Goal: Entertainment & Leisure: Browse casually

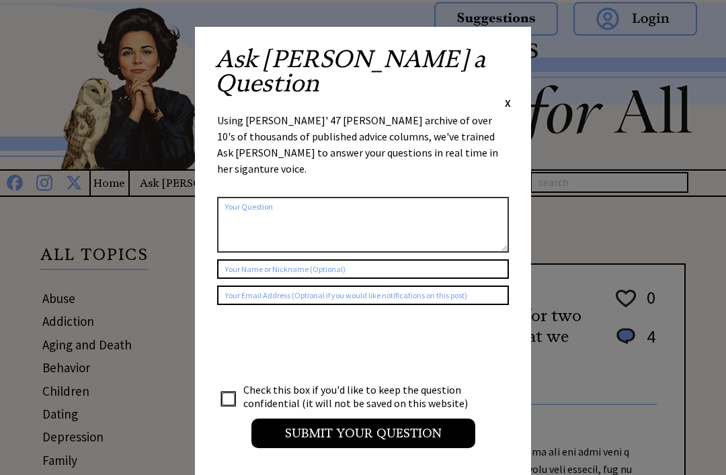
click at [506, 96] on span "X" at bounding box center [508, 102] width 6 height 13
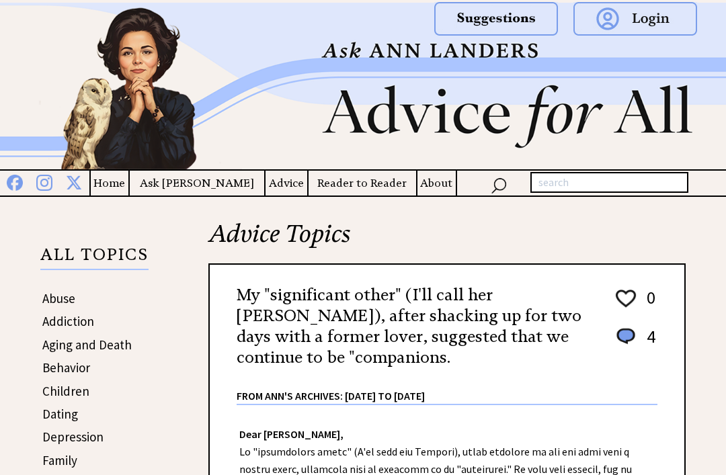
click at [506, 53] on div at bounding box center [588, 30] width 249 height 61
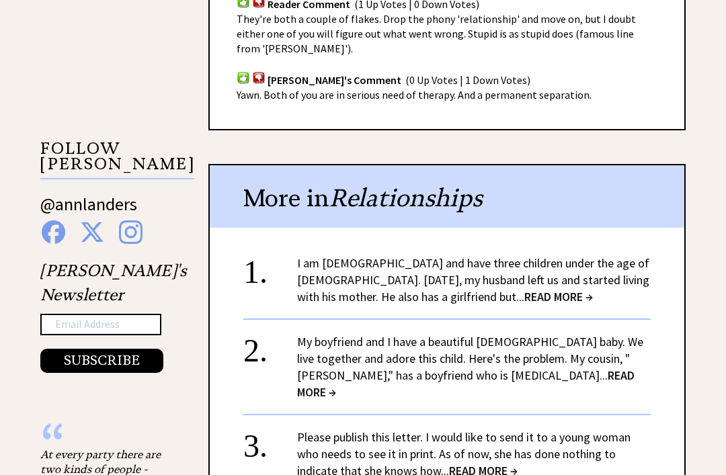
scroll to position [1178, 0]
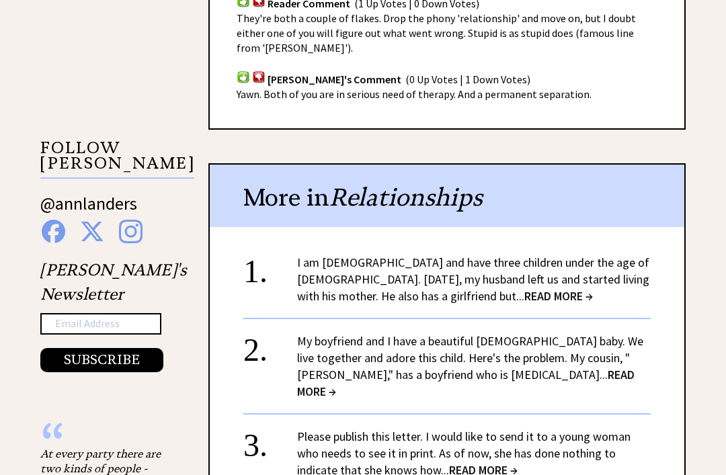
click at [524, 292] on span "READ MORE →" at bounding box center [558, 296] width 69 height 15
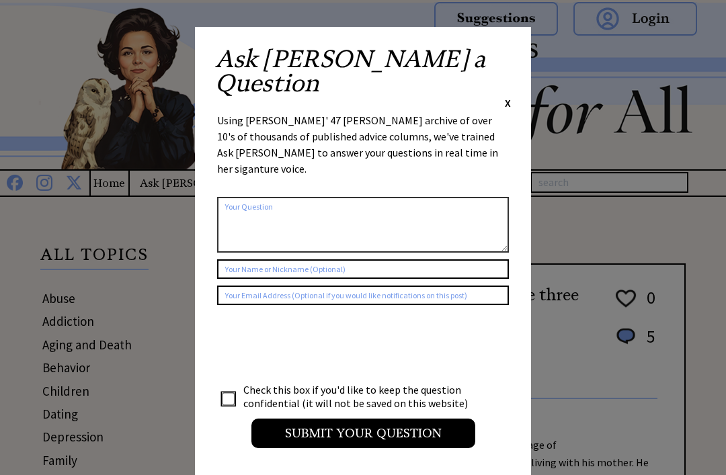
click at [526, 43] on div "Ask Ann a Question X Using Ann Landers' 47 vear archive of over 10's of thousan…" at bounding box center [363, 254] width 336 height 454
click at [512, 48] on div "Ask Ann a Question X Using Ann Landers' 47 vear archive of over 10's of thousan…" at bounding box center [363, 254] width 336 height 454
click at [501, 56] on div "Ask Ann a Question X" at bounding box center [363, 78] width 296 height 63
click at [508, 96] on span "X" at bounding box center [508, 102] width 6 height 13
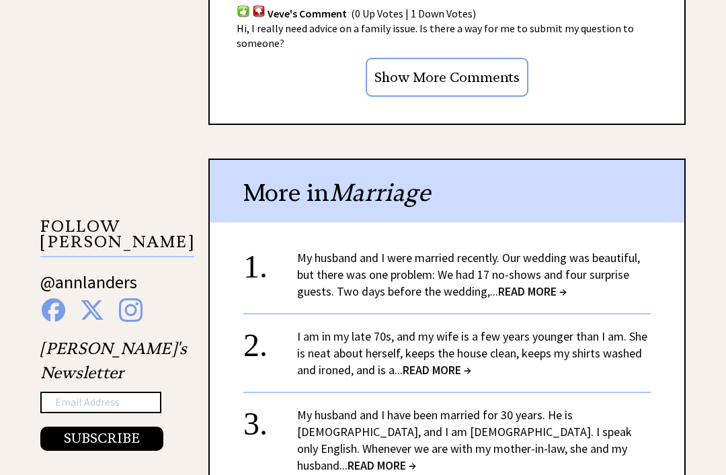
scroll to position [1101, 0]
click at [523, 283] on span "READ MORE →" at bounding box center [532, 290] width 69 height 15
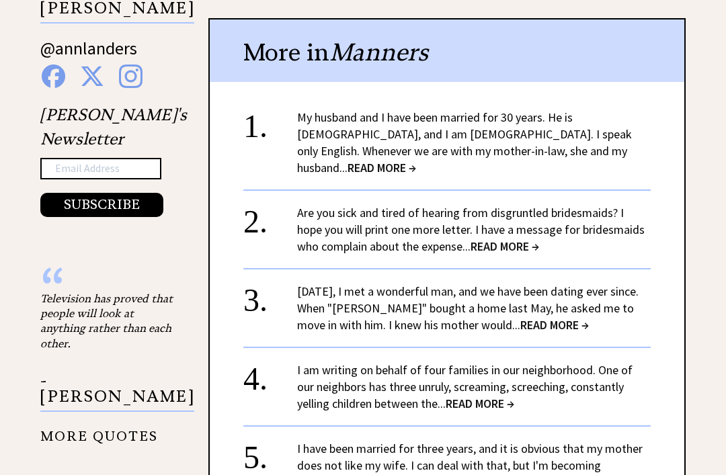
scroll to position [1337, 0]
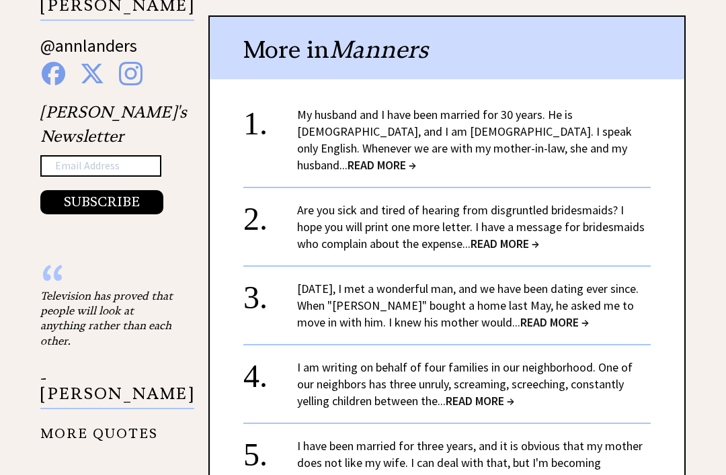
click at [473, 236] on span "READ MORE →" at bounding box center [505, 243] width 69 height 15
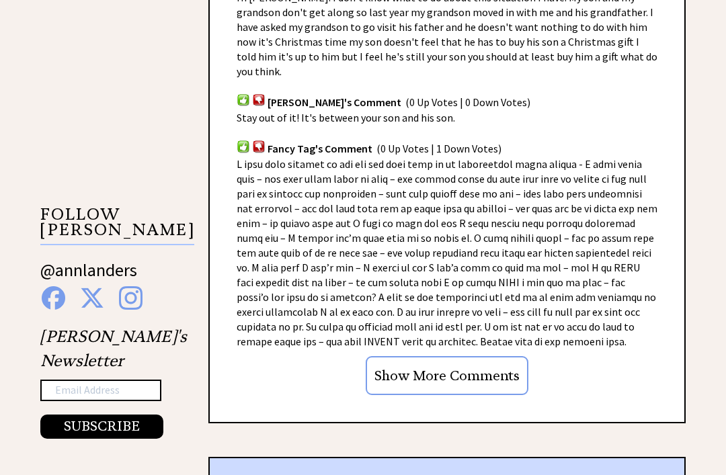
scroll to position [1113, 0]
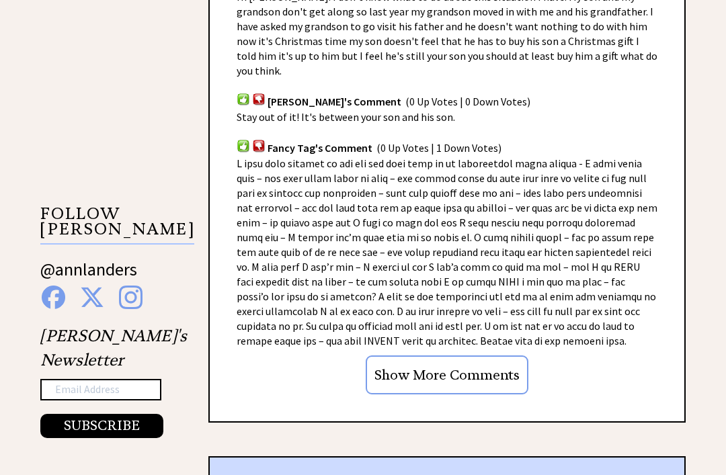
click at [486, 362] on input "Show More Comments" at bounding box center [447, 375] width 163 height 39
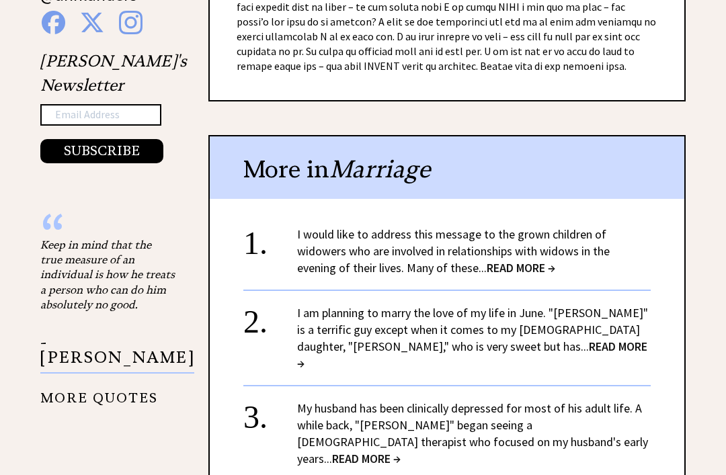
scroll to position [1388, 0]
click at [434, 339] on span "READ MORE →" at bounding box center [472, 355] width 350 height 32
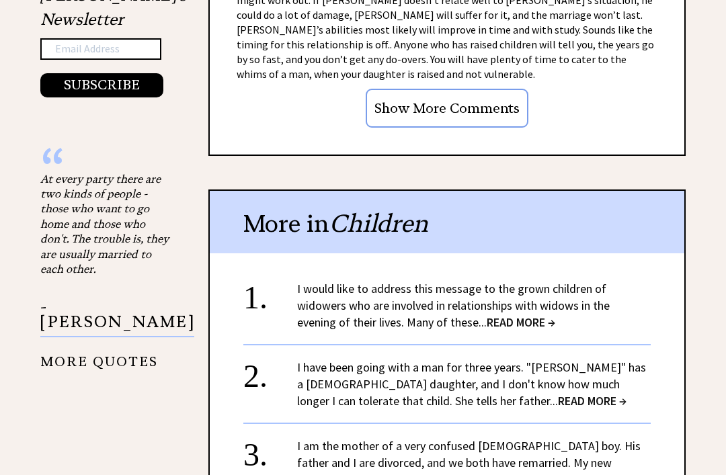
scroll to position [1454, 0]
click at [532, 315] on span "READ MORE →" at bounding box center [521, 322] width 69 height 15
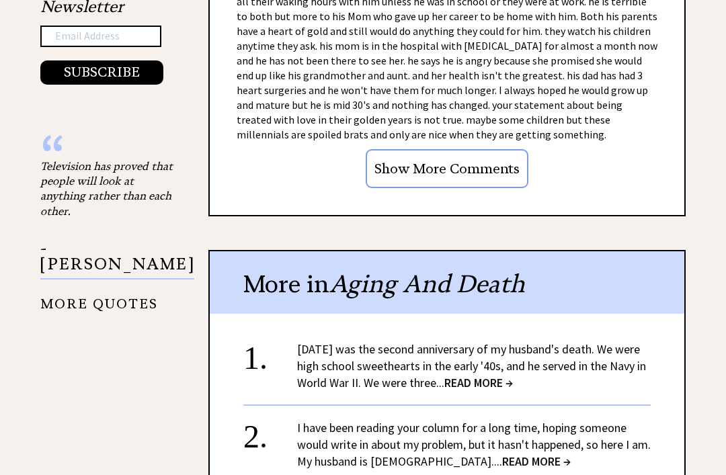
scroll to position [1467, 0]
click at [498, 149] on input "Show More Comments" at bounding box center [447, 168] width 163 height 39
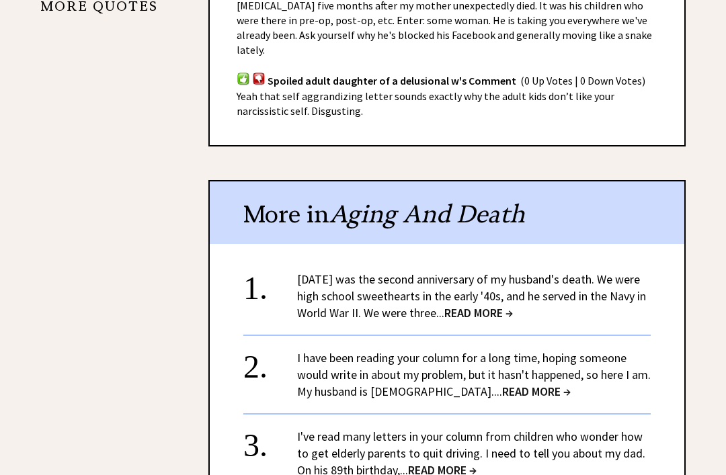
scroll to position [1765, 0]
click at [502, 384] on span "READ MORE →" at bounding box center [536, 391] width 69 height 15
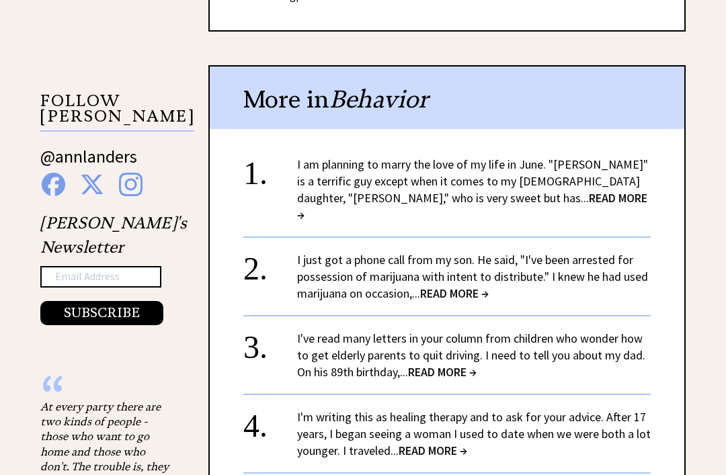
scroll to position [1226, 0]
click at [440, 364] on span "READ MORE →" at bounding box center [442, 371] width 69 height 15
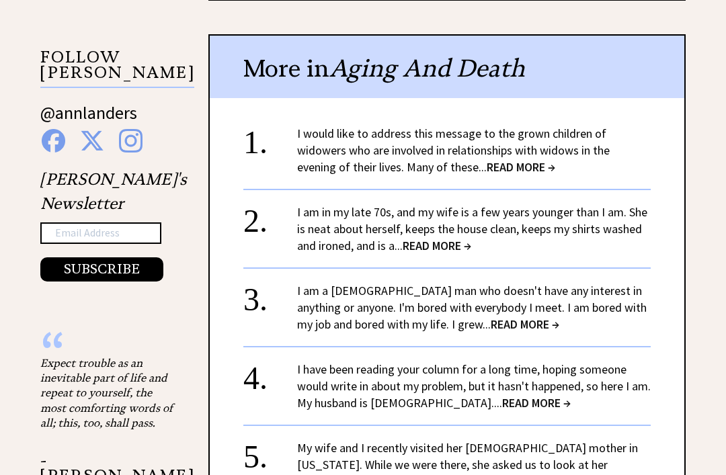
scroll to position [1271, 0]
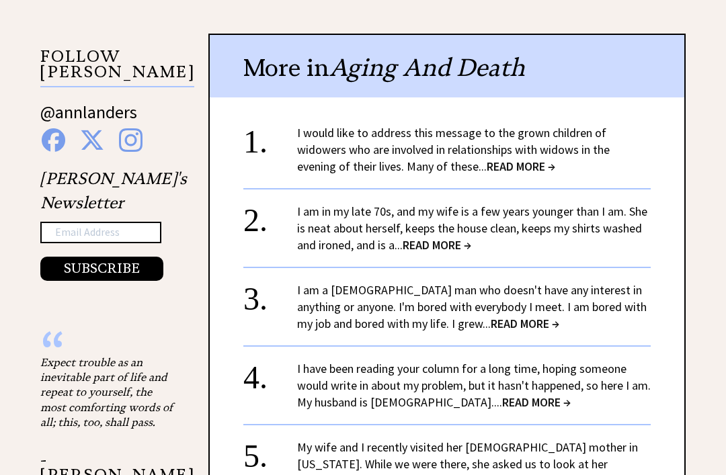
click at [491, 316] on span "READ MORE →" at bounding box center [525, 323] width 69 height 15
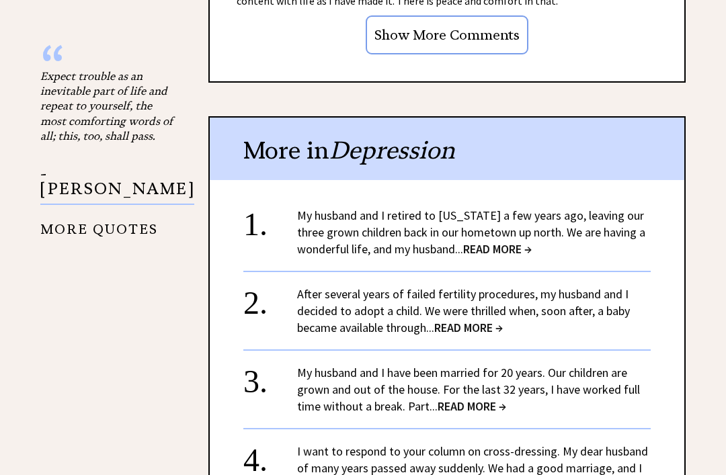
scroll to position [1560, 0]
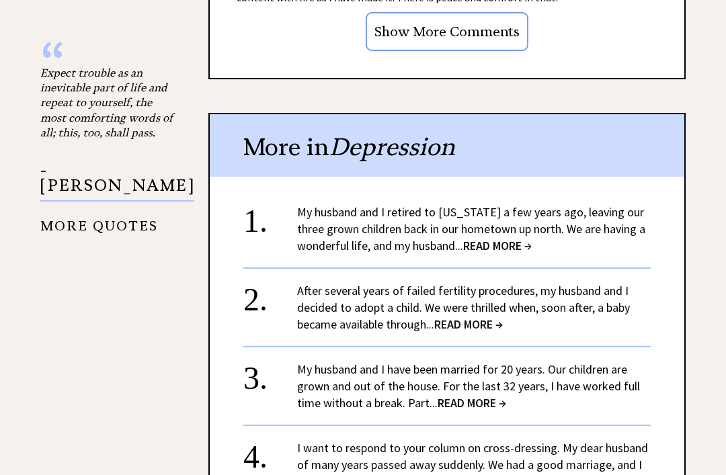
click at [497, 239] on span "READ MORE →" at bounding box center [497, 246] width 69 height 15
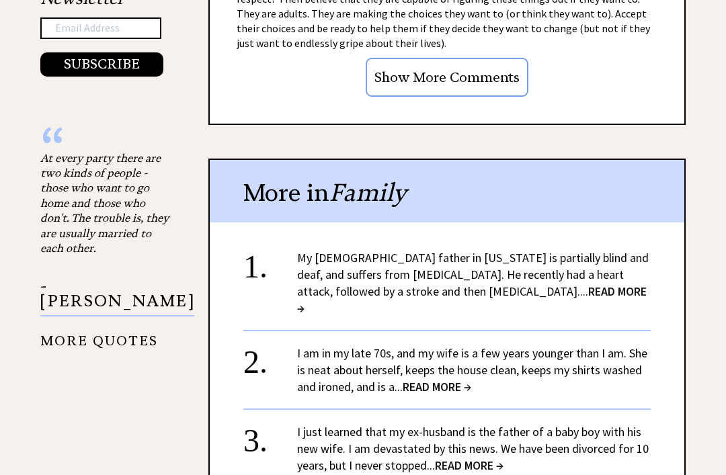
scroll to position [1476, 0]
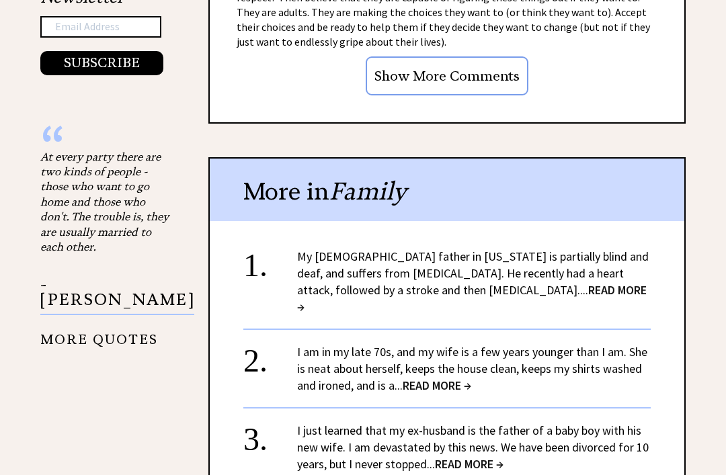
click at [485, 282] on span "READ MORE →" at bounding box center [472, 298] width 350 height 32
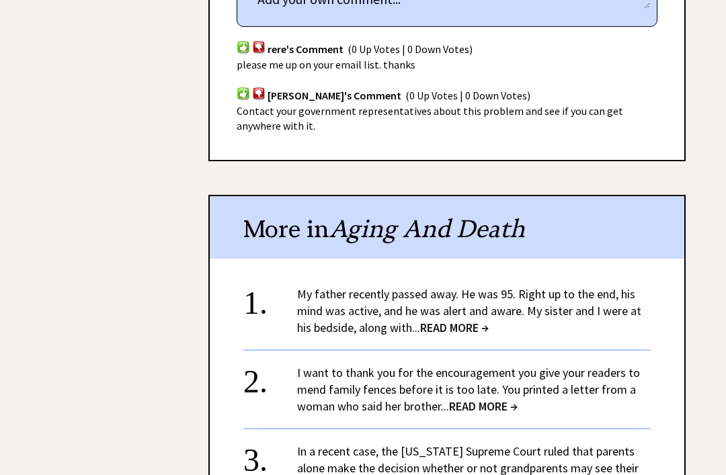
scroll to position [846, 0]
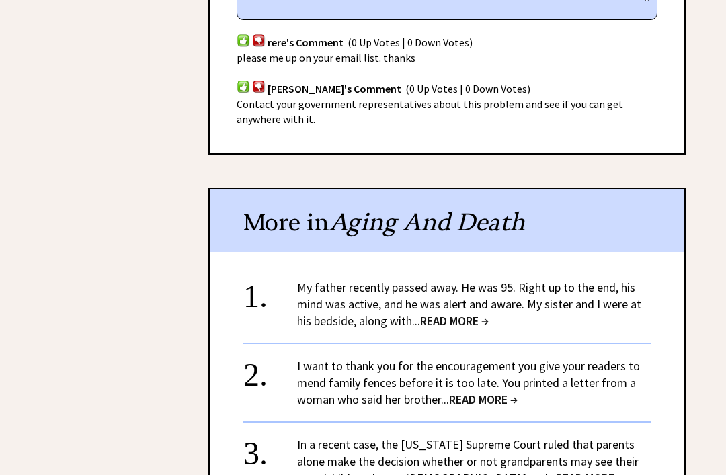
click at [450, 313] on span "READ MORE →" at bounding box center [454, 320] width 69 height 15
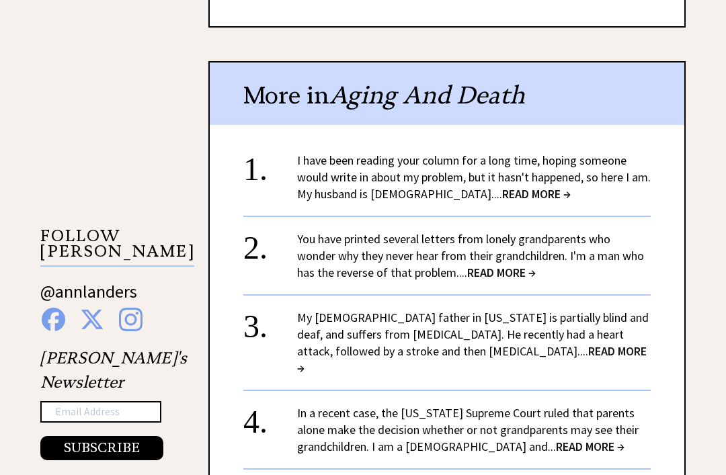
scroll to position [1091, 0]
click at [495, 231] on link "You have printed several letters from lonely grandparents who wonder why they n…" at bounding box center [470, 255] width 347 height 49
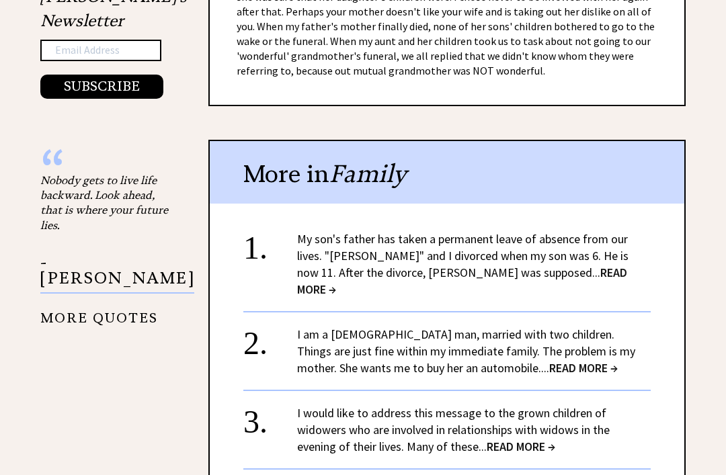
scroll to position [1453, 0]
click at [504, 272] on span "READ MORE →" at bounding box center [462, 281] width 330 height 32
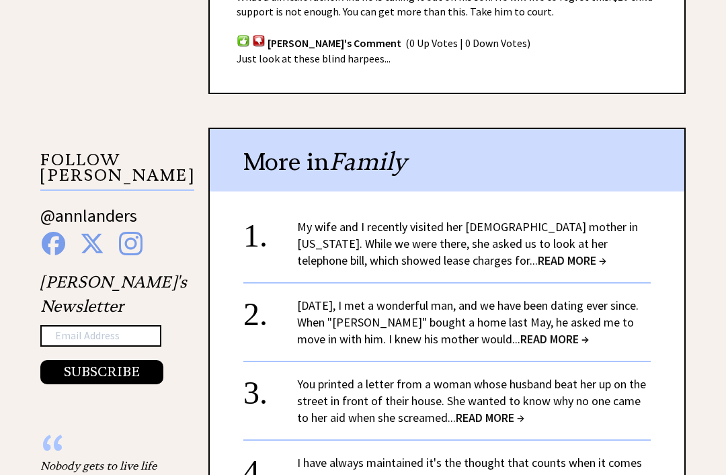
scroll to position [1172, 0]
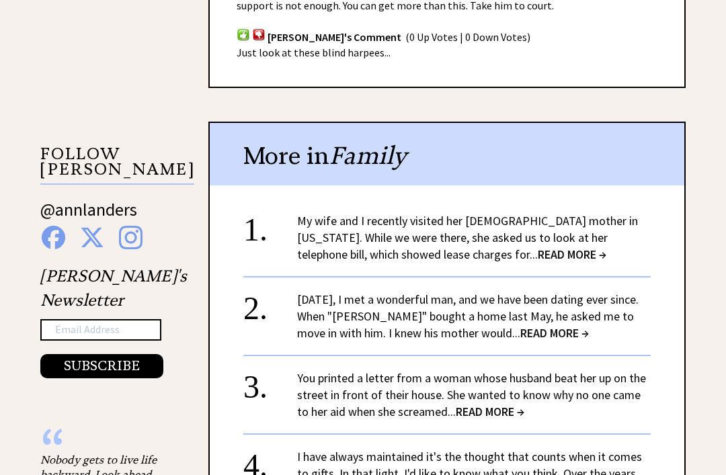
click at [538, 247] on span "READ MORE →" at bounding box center [572, 254] width 69 height 15
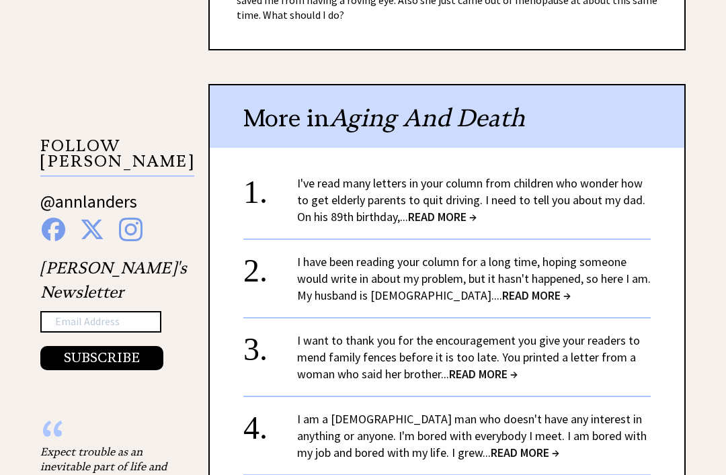
scroll to position [1190, 0]
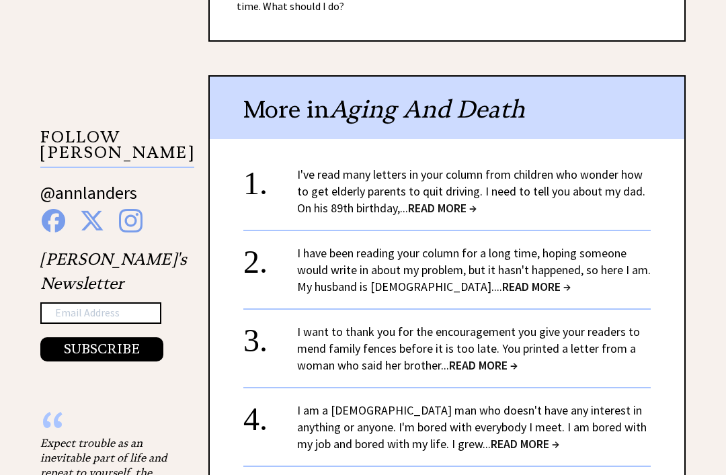
click at [476, 358] on span "READ MORE →" at bounding box center [483, 365] width 69 height 15
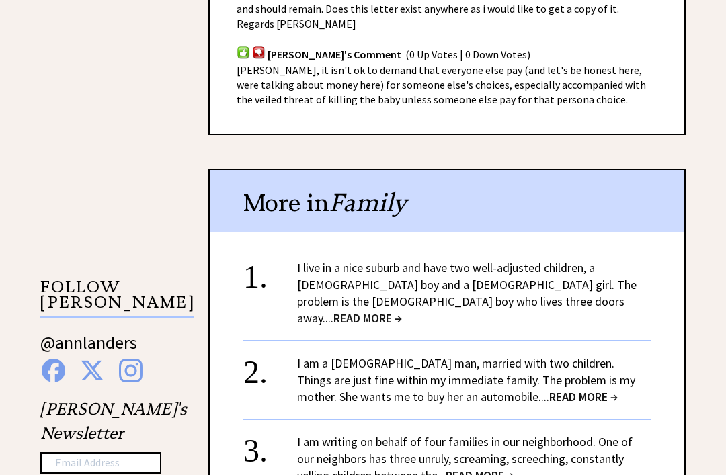
scroll to position [1043, 0]
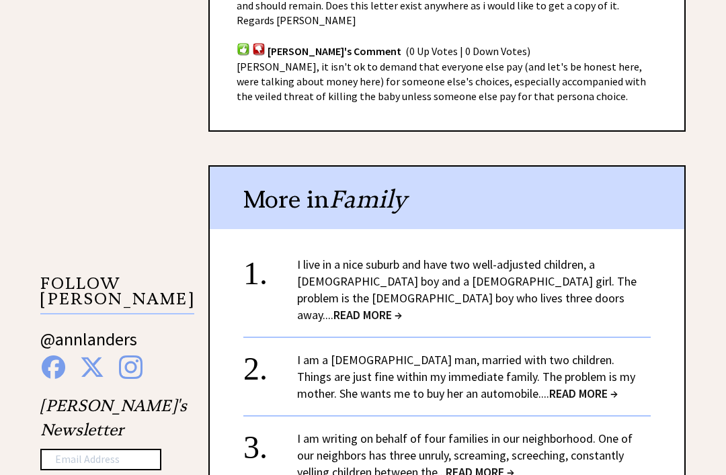
click at [402, 308] on span "READ MORE →" at bounding box center [367, 315] width 69 height 15
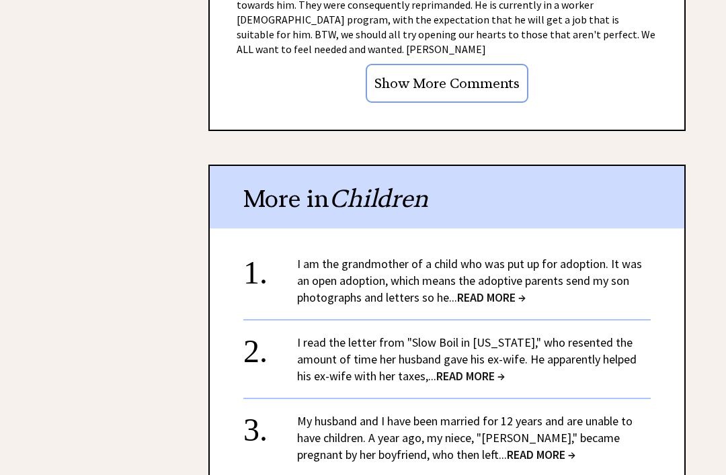
scroll to position [2002, 0]
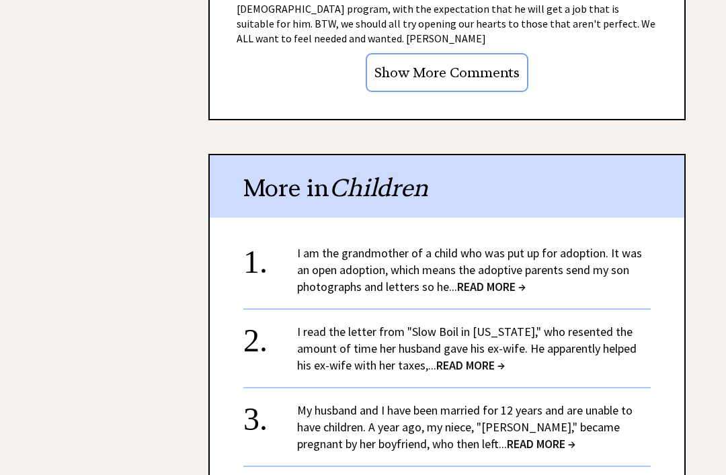
click at [475, 358] on span "READ MORE →" at bounding box center [470, 365] width 69 height 15
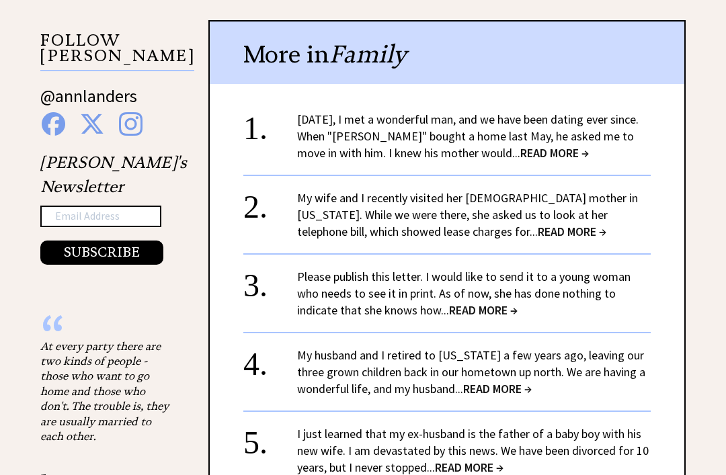
scroll to position [1317, 0]
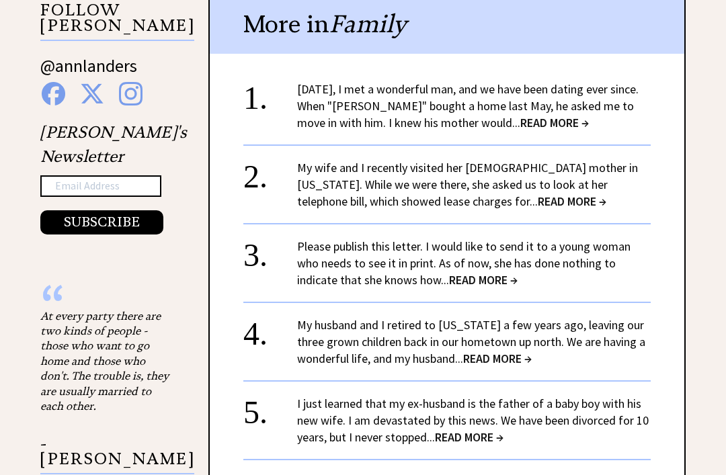
click at [520, 115] on span "READ MORE →" at bounding box center [554, 122] width 69 height 15
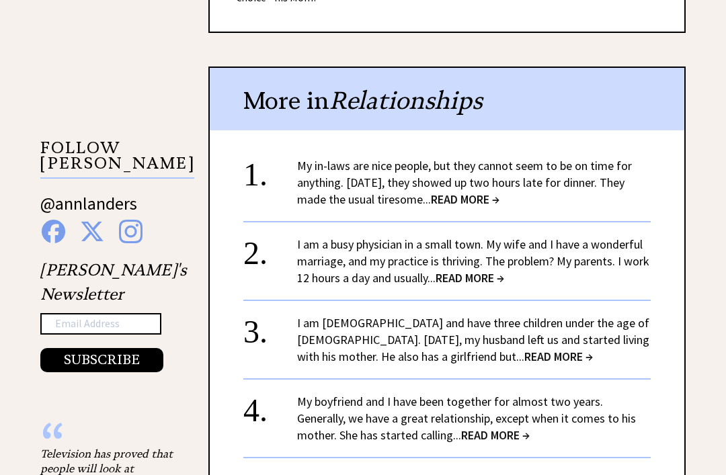
scroll to position [1194, 0]
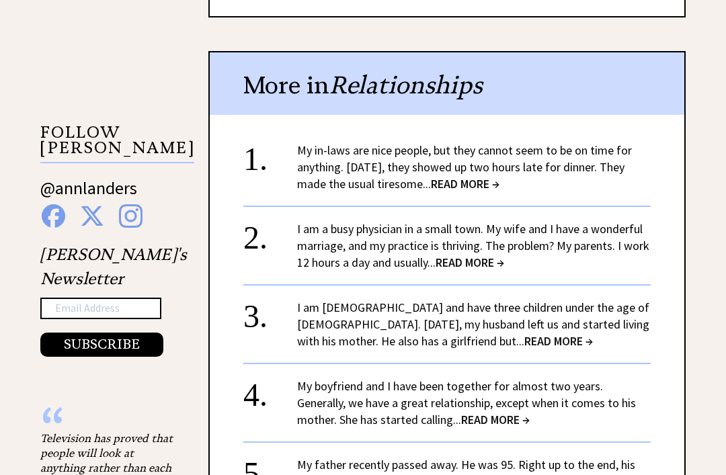
click at [485, 255] on span "READ MORE →" at bounding box center [470, 262] width 69 height 15
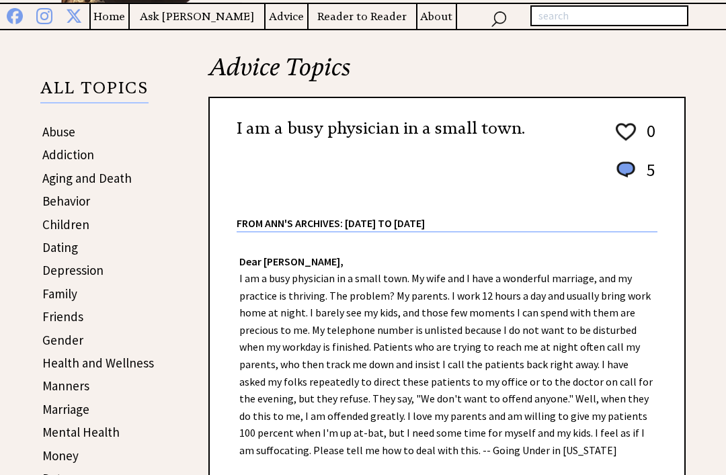
scroll to position [262, 0]
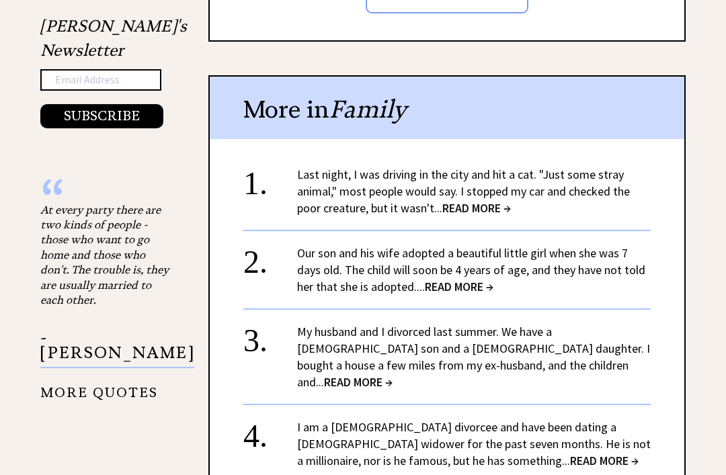
scroll to position [1433, 0]
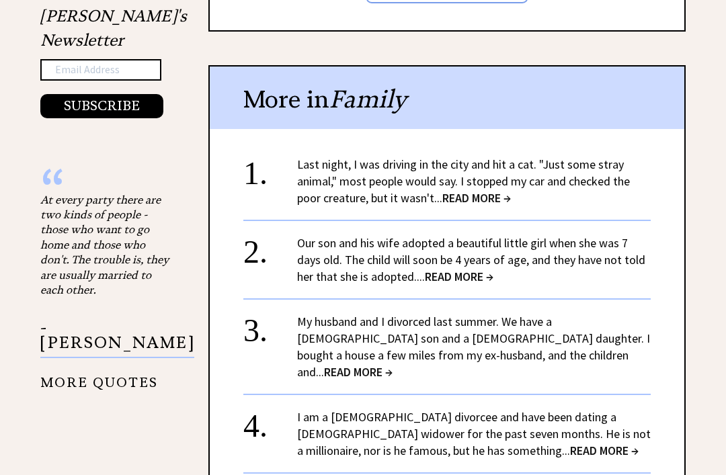
click at [453, 270] on span "READ MORE →" at bounding box center [459, 277] width 69 height 15
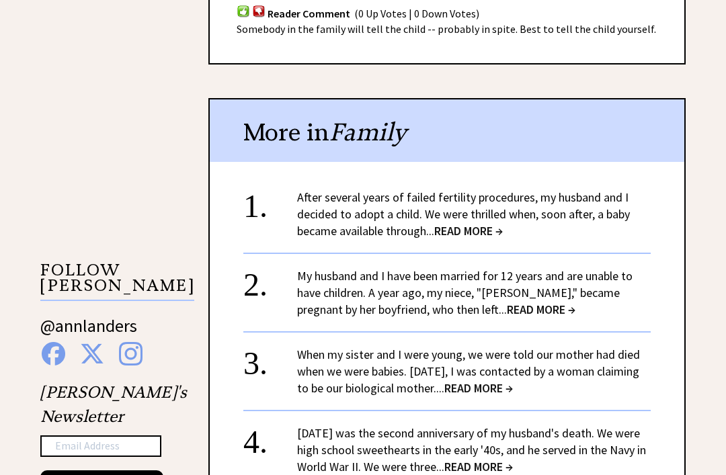
scroll to position [1058, 0]
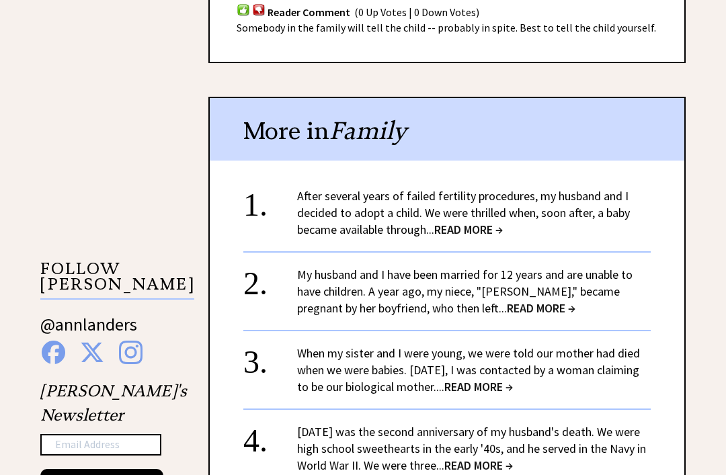
click at [471, 235] on span "READ MORE →" at bounding box center [468, 229] width 69 height 15
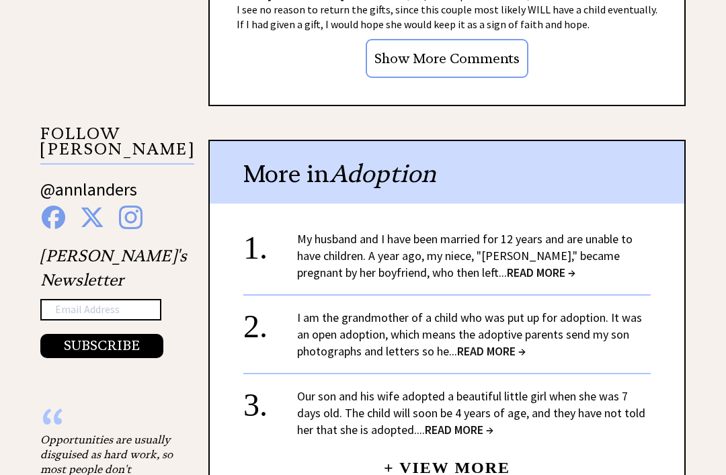
scroll to position [1295, 0]
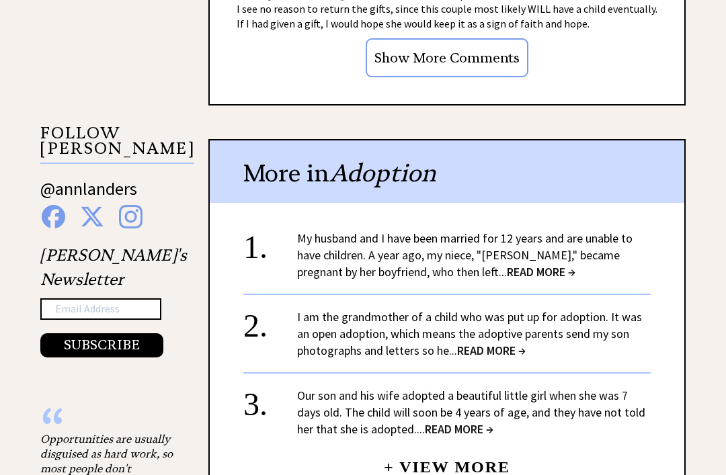
click at [507, 270] on span "READ MORE →" at bounding box center [541, 271] width 69 height 15
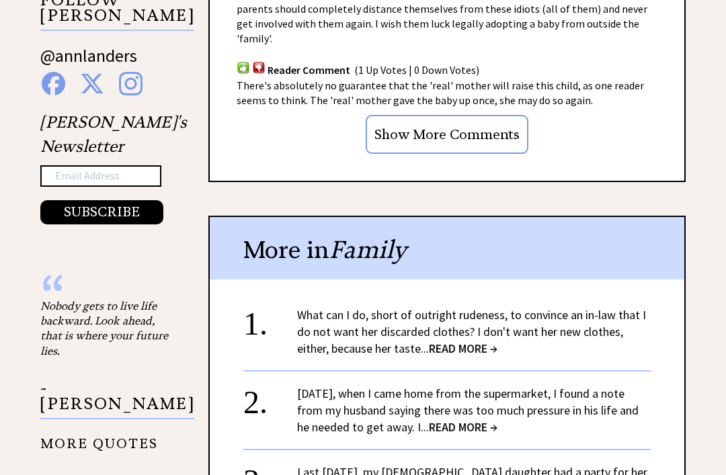
scroll to position [1328, 0]
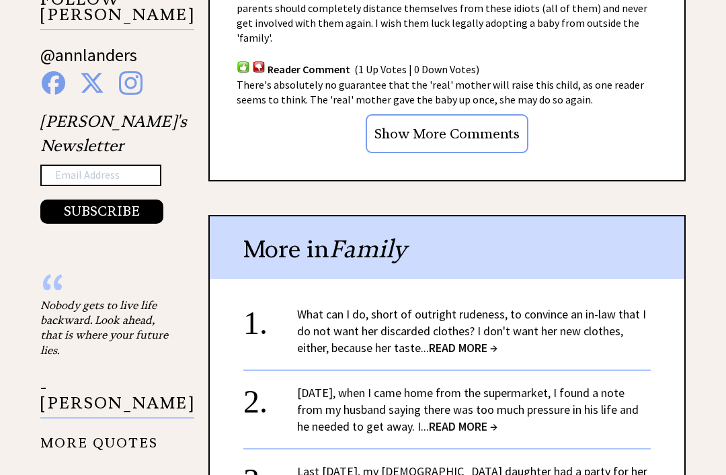
click at [463, 340] on span "READ MORE →" at bounding box center [463, 347] width 69 height 15
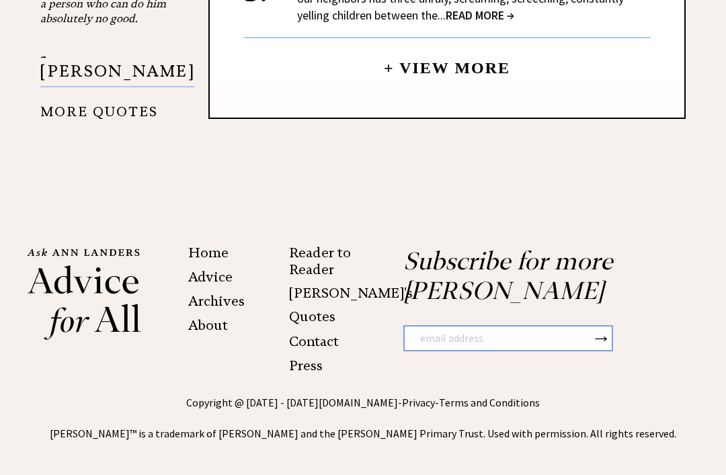
scroll to position [1675, 0]
